Goal: Navigation & Orientation: Understand site structure

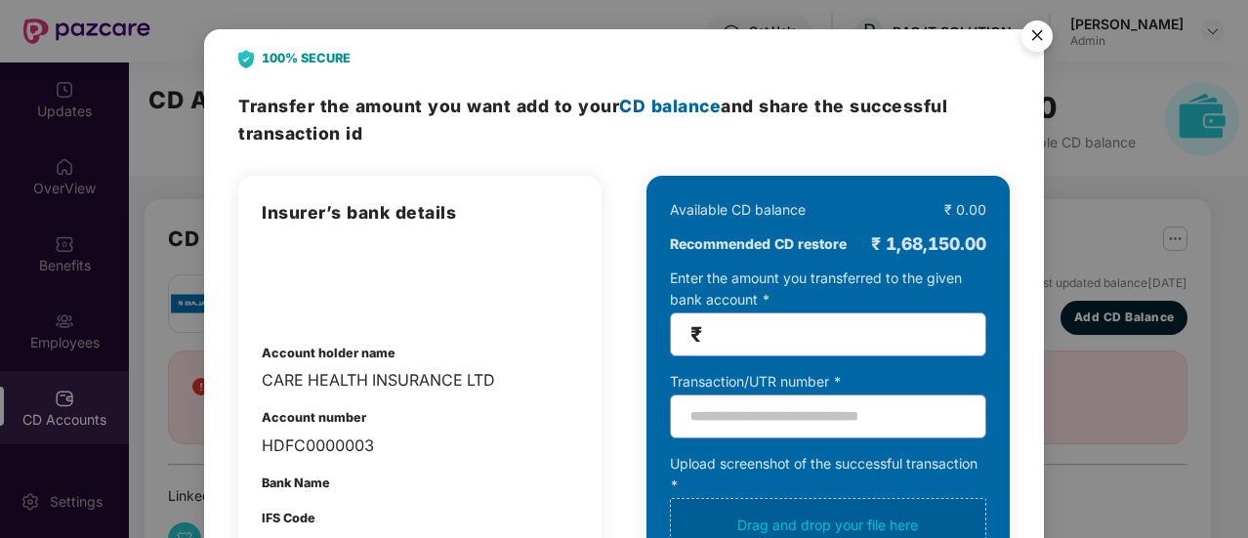
scroll to position [195, 0]
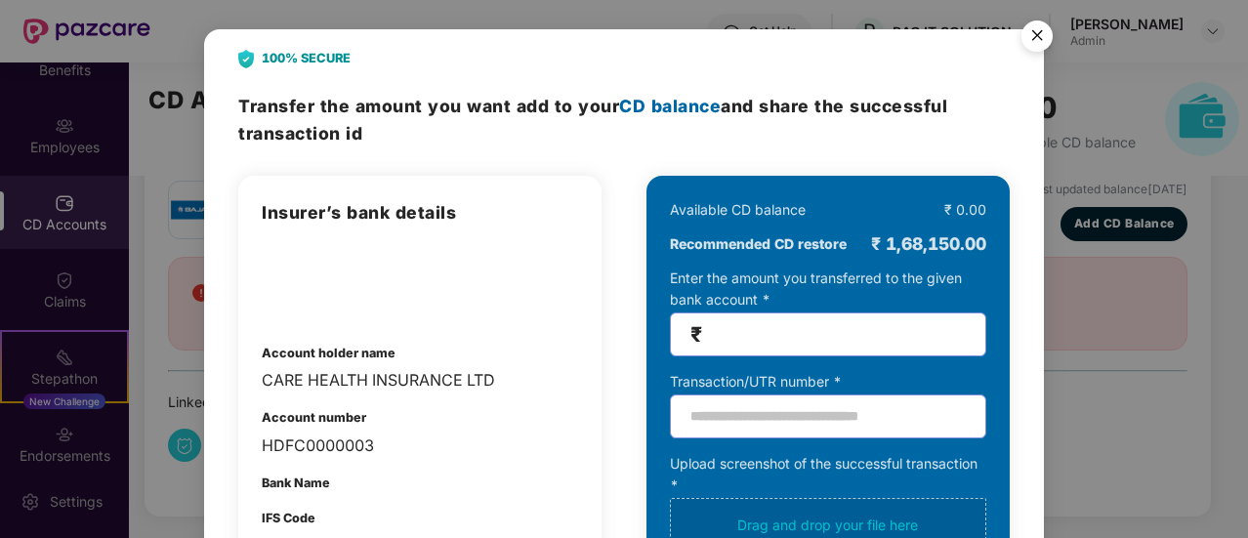
click at [1041, 34] on img "Close" at bounding box center [1037, 39] width 55 height 55
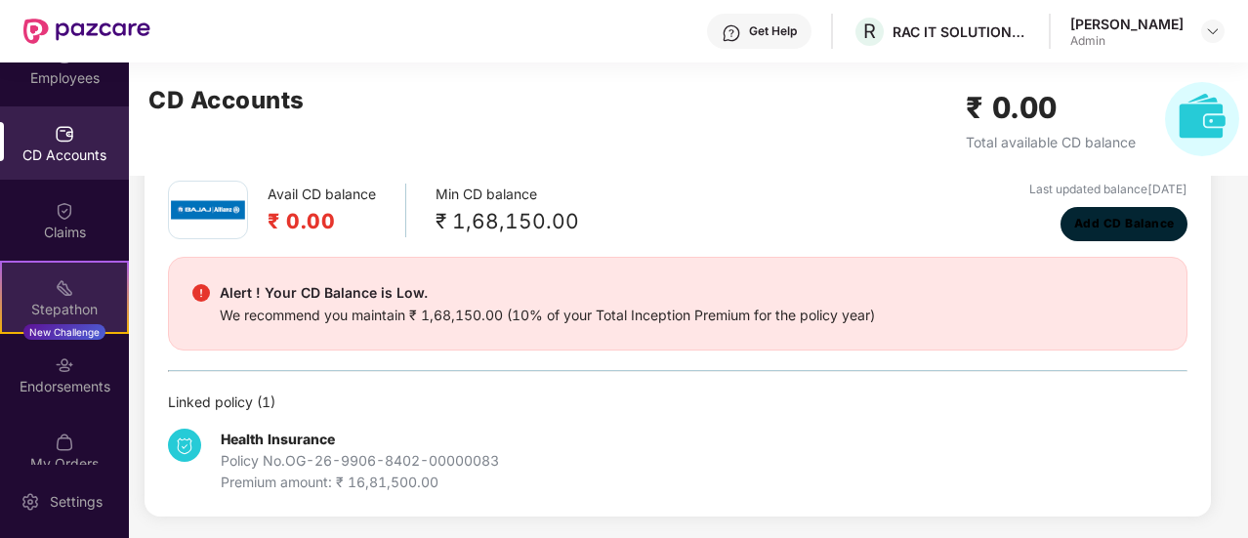
scroll to position [291, 0]
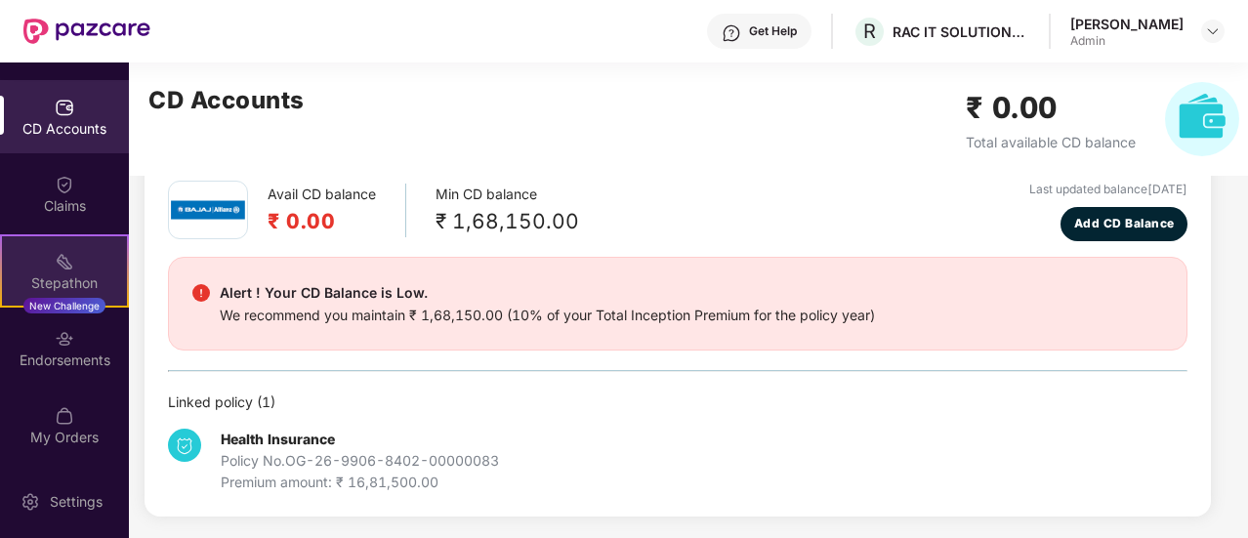
click at [47, 270] on div "Stepathon New Challenge" at bounding box center [64, 270] width 129 height 73
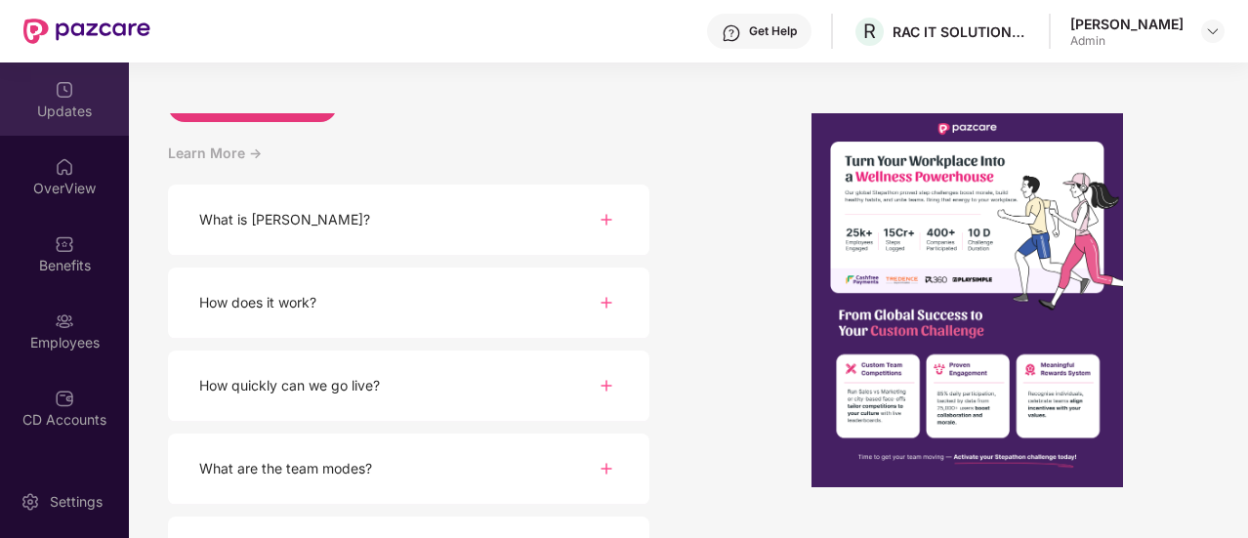
click at [57, 102] on div "Updates" at bounding box center [64, 112] width 129 height 20
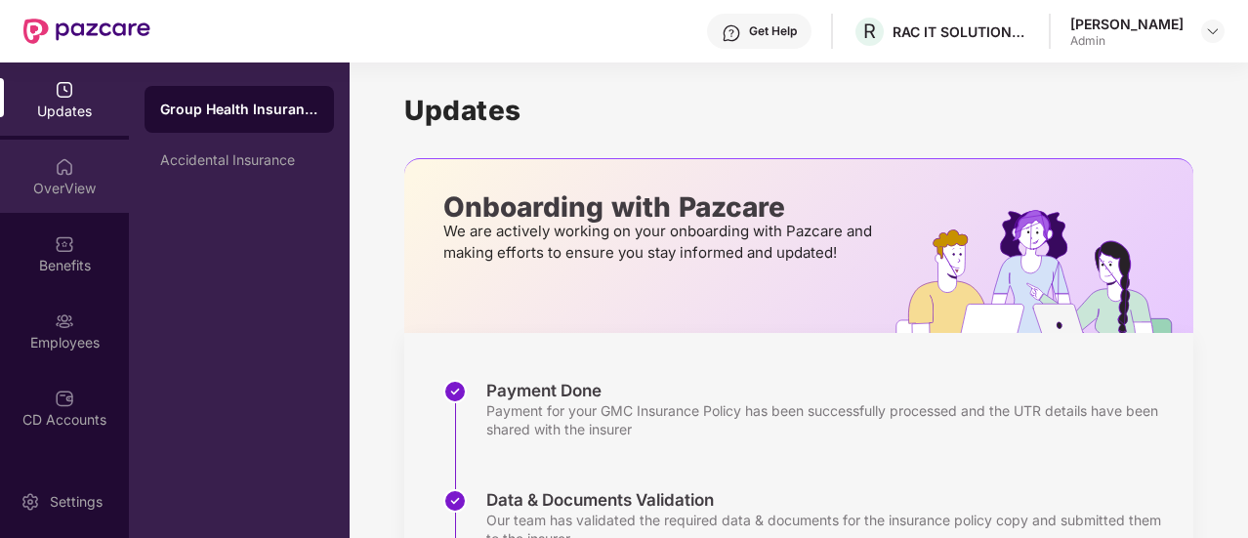
click at [72, 160] on div "OverView" at bounding box center [64, 176] width 129 height 73
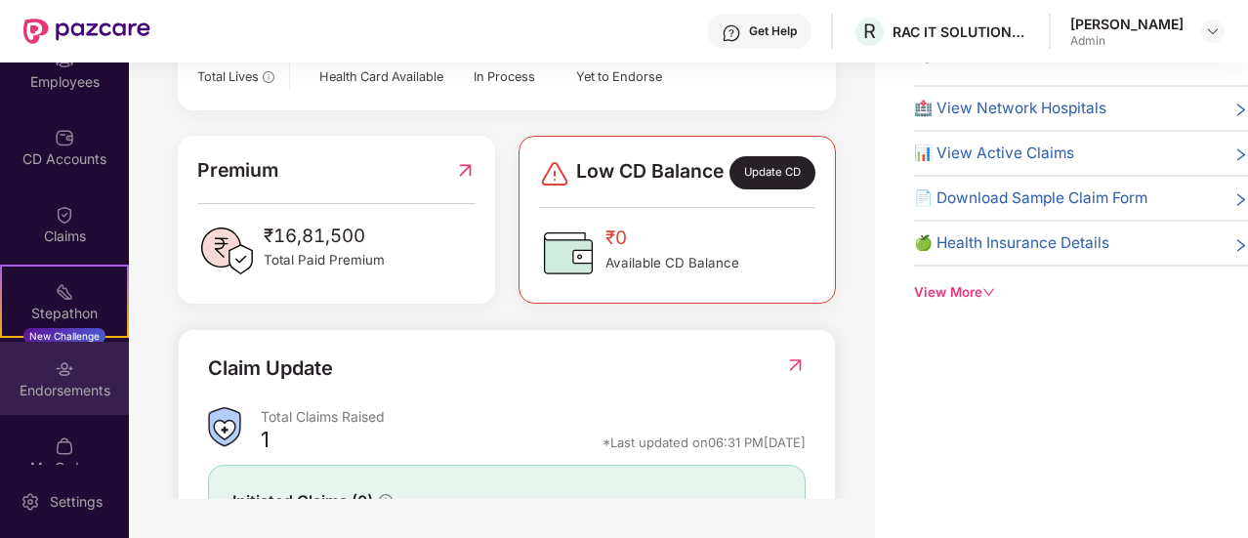
scroll to position [291, 0]
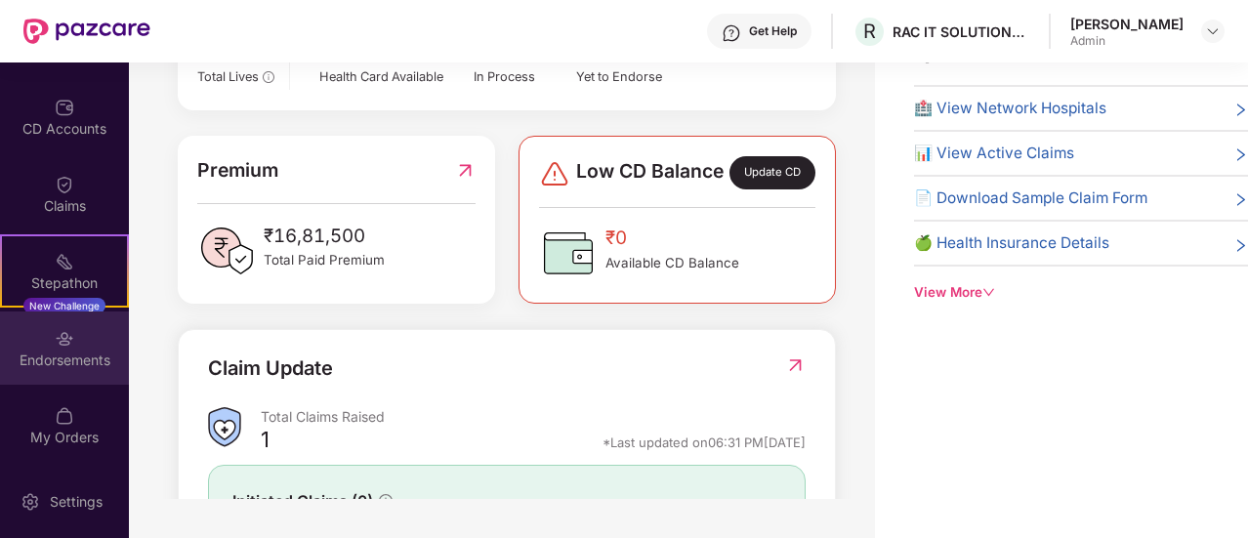
click at [72, 351] on div "Endorsements" at bounding box center [64, 360] width 129 height 20
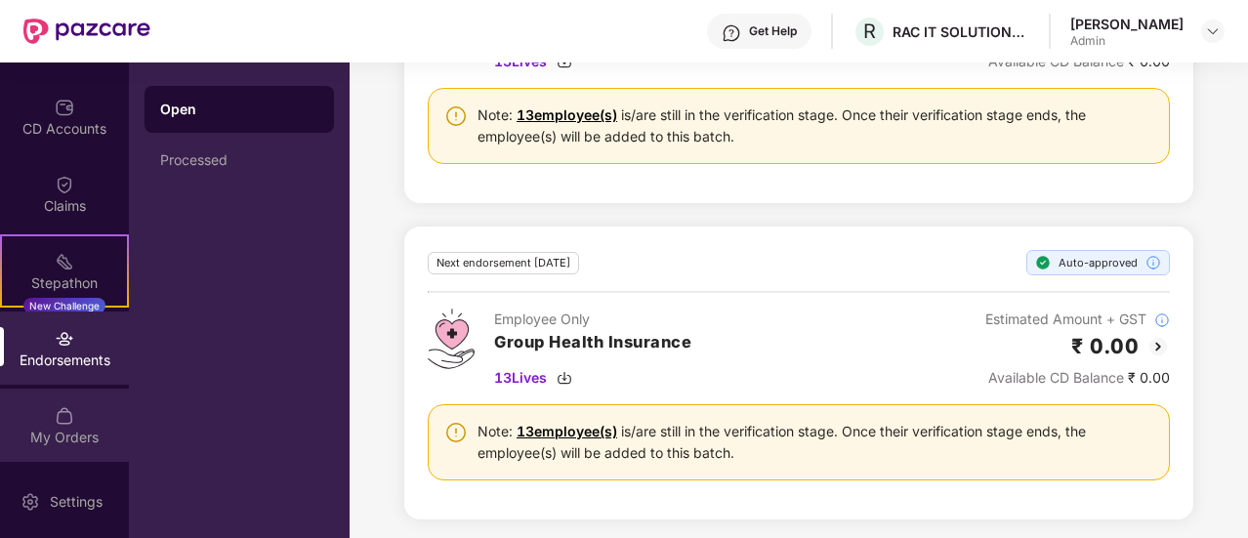
click at [43, 428] on div "My Orders" at bounding box center [64, 438] width 129 height 20
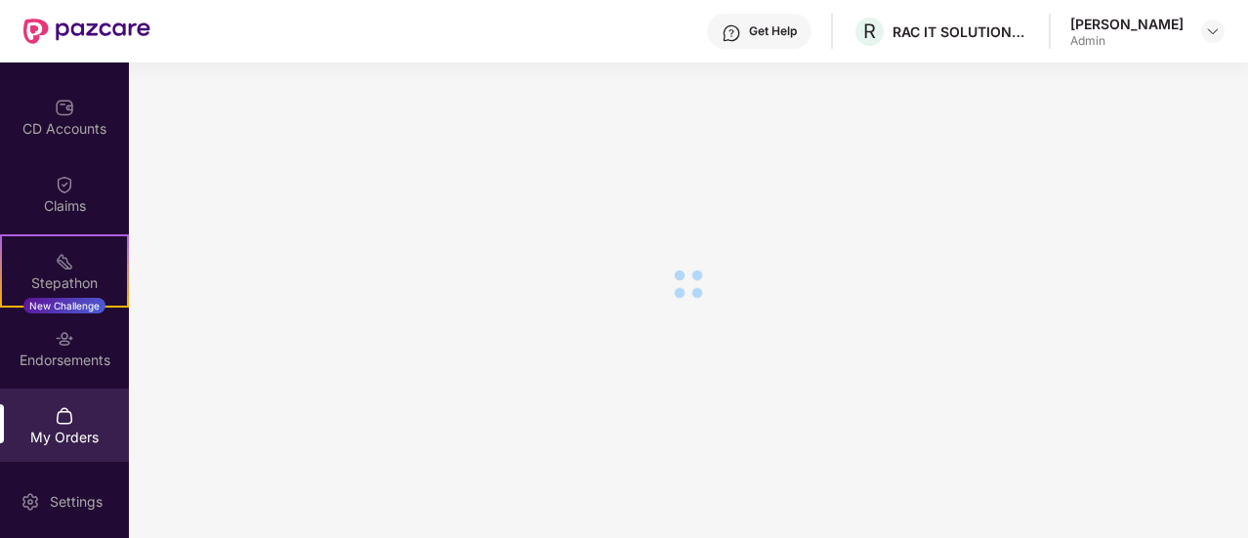
scroll to position [301, 0]
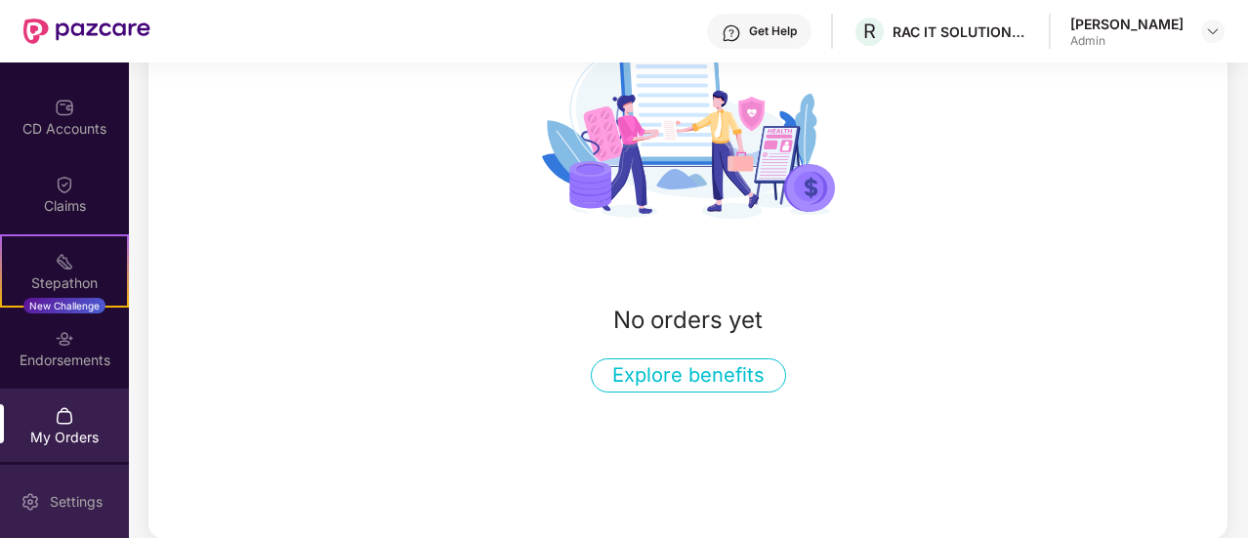
click at [76, 503] on div "Settings" at bounding box center [76, 502] width 64 height 20
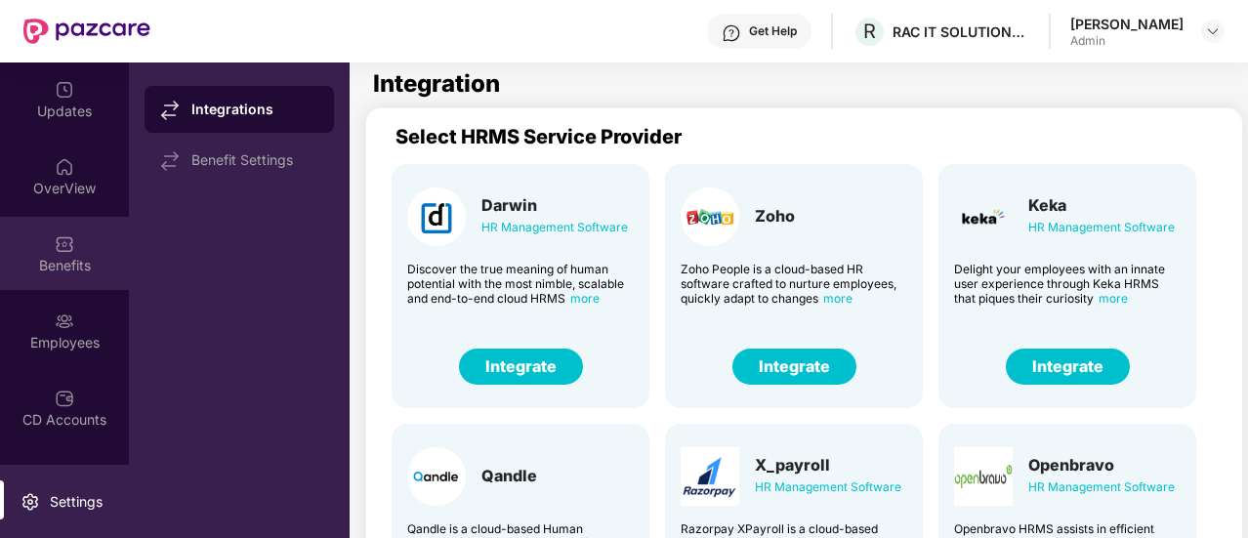
click at [76, 257] on div "Benefits" at bounding box center [64, 266] width 129 height 20
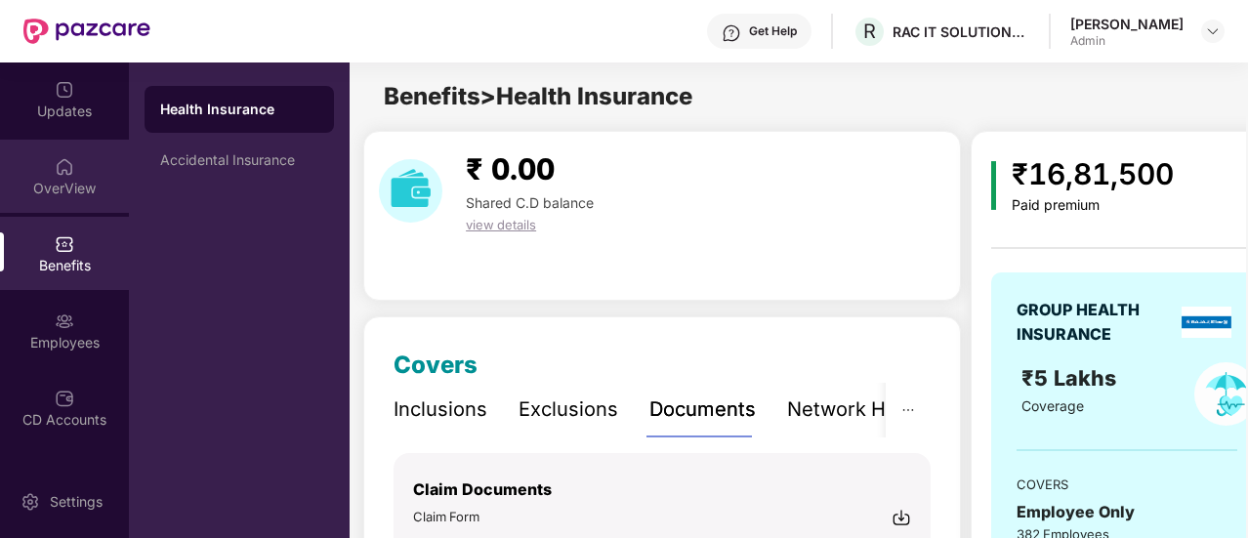
click at [51, 179] on div "OverView" at bounding box center [64, 189] width 129 height 20
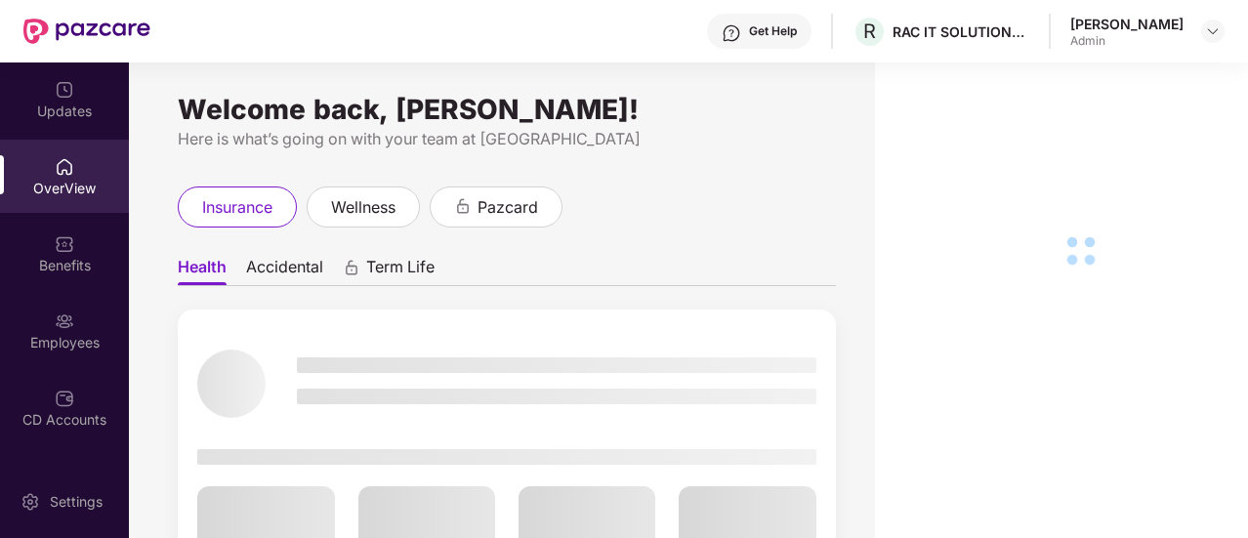
click at [60, 79] on div at bounding box center [65, 88] width 20 height 20
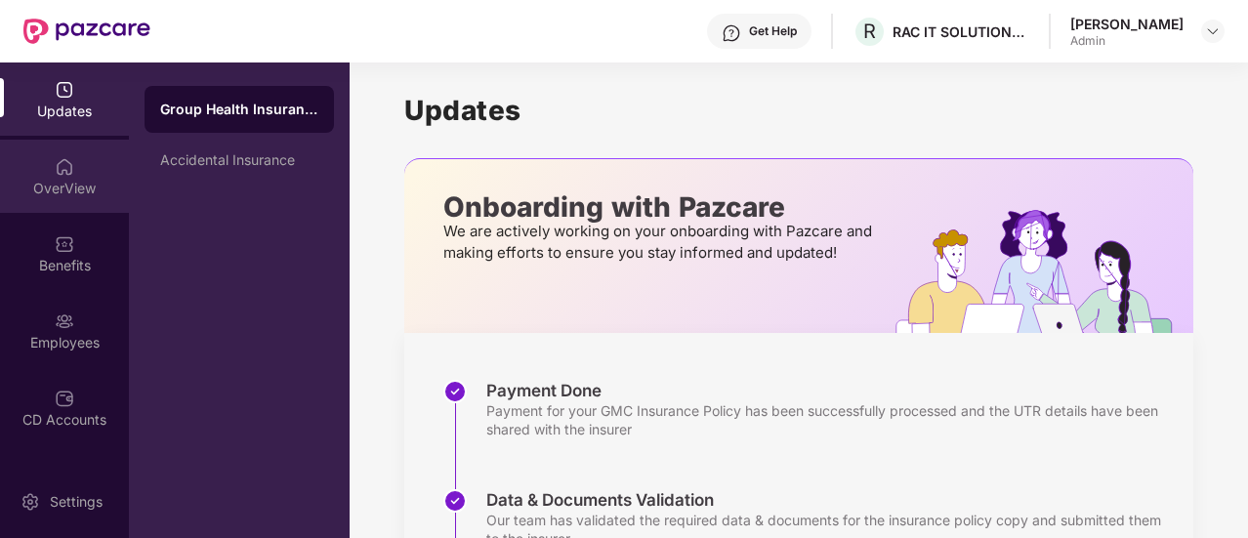
click at [86, 170] on div "OverView" at bounding box center [64, 176] width 129 height 73
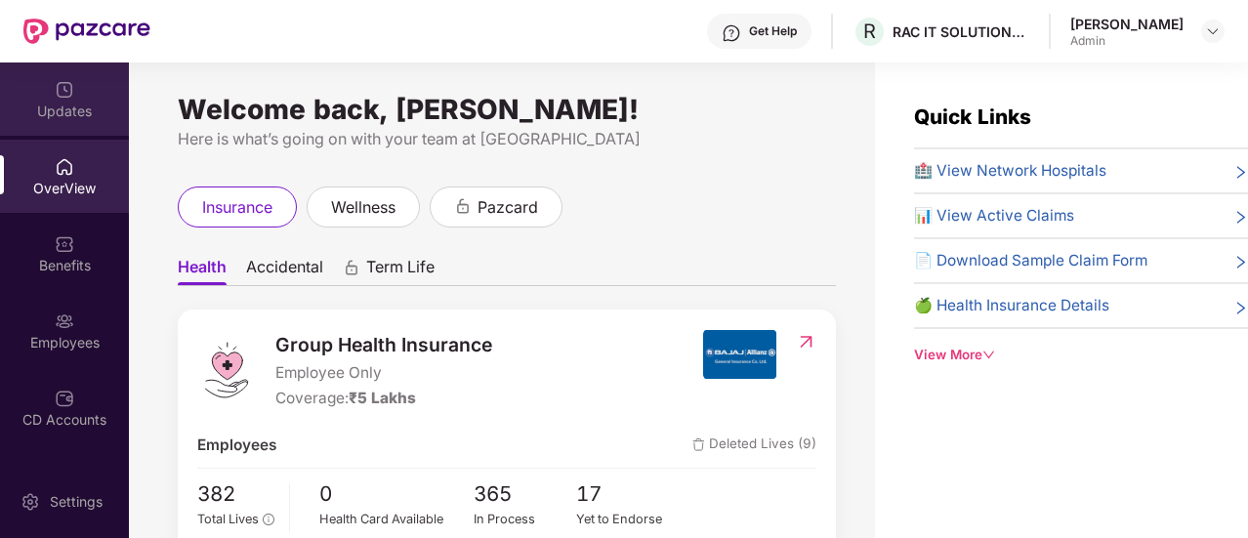
click at [78, 105] on div "Updates" at bounding box center [64, 112] width 129 height 20
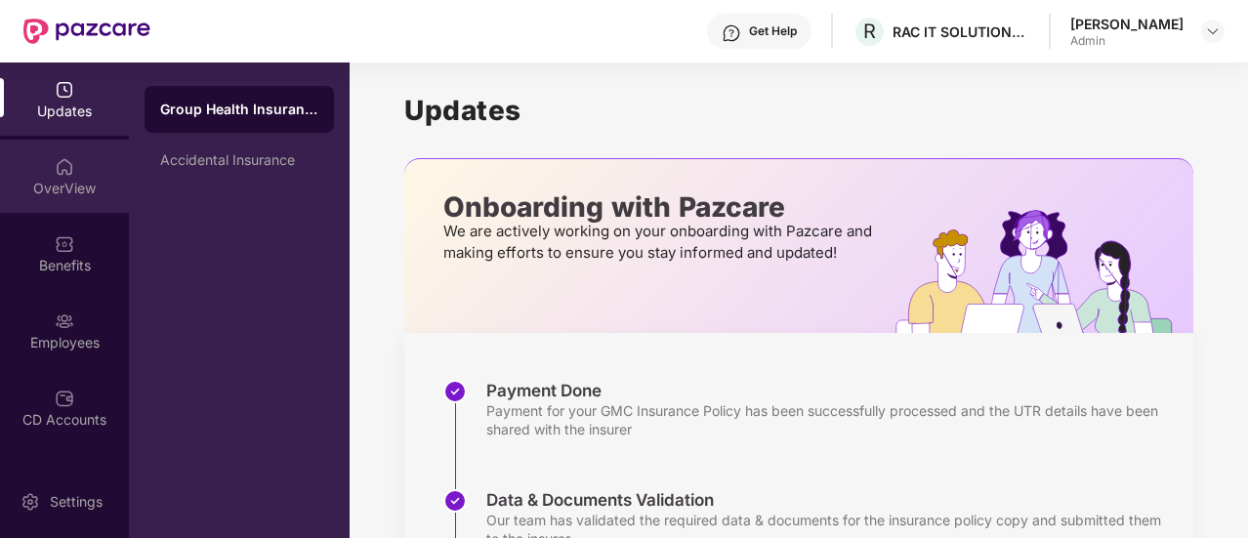
click at [60, 181] on div "OverView" at bounding box center [64, 189] width 129 height 20
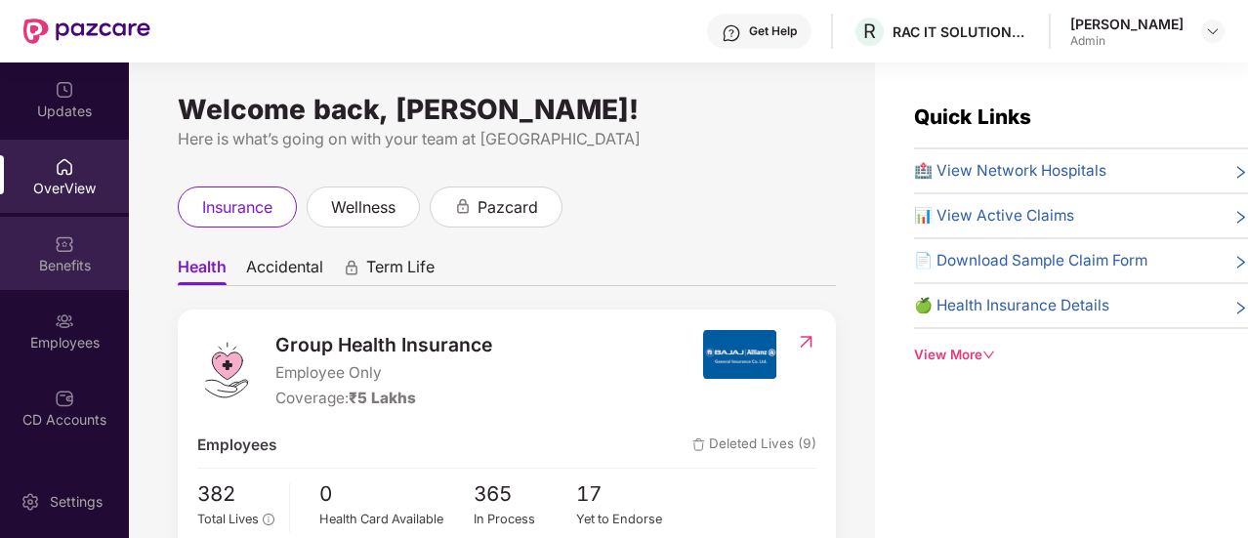
click at [64, 265] on div "Benefits" at bounding box center [64, 266] width 129 height 20
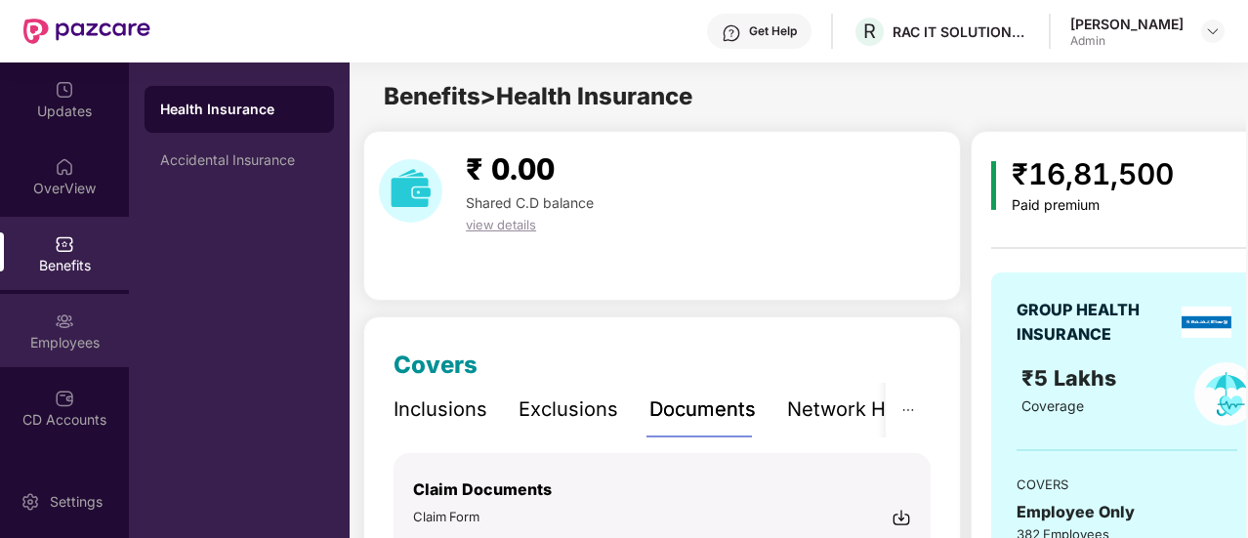
click at [80, 325] on div "Employees" at bounding box center [64, 330] width 129 height 73
